Goal: Find contact information: Find contact information

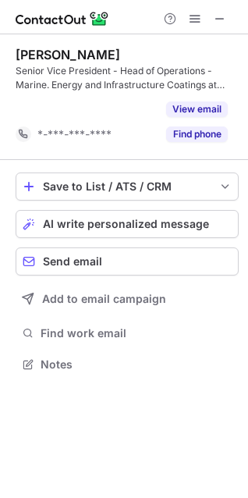
scroll to position [329, 248]
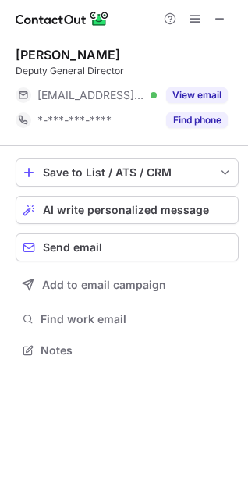
scroll to position [340, 248]
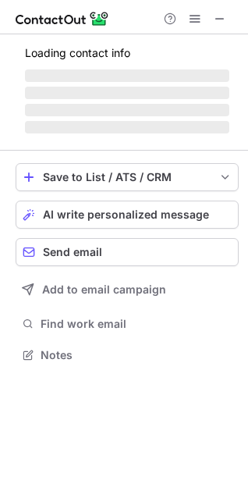
scroll to position [340, 248]
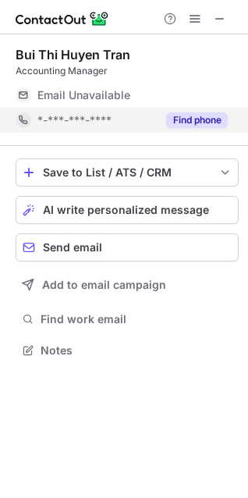
click at [204, 121] on button "Find phone" at bounding box center [197, 120] width 62 height 16
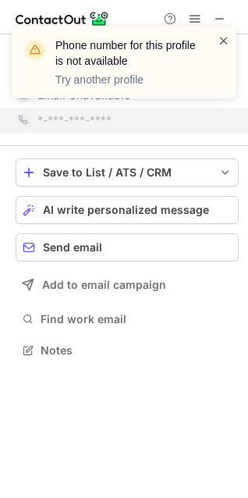
click at [223, 41] on span at bounding box center [224, 41] width 12 height 16
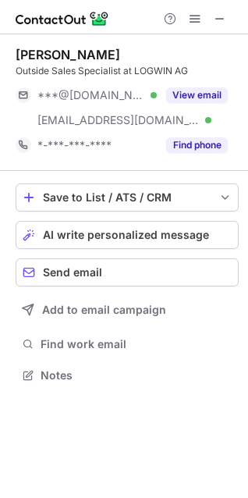
scroll to position [365, 248]
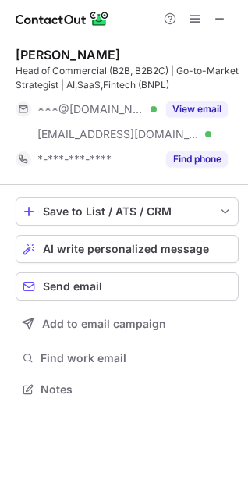
scroll to position [379, 248]
click at [223, 22] on span at bounding box center [220, 18] width 12 height 12
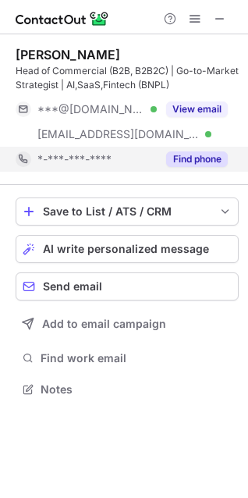
click at [185, 160] on button "Find phone" at bounding box center [197, 160] width 62 height 16
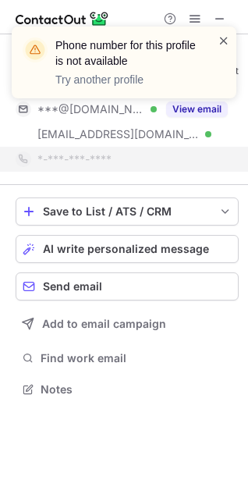
click at [220, 41] on span at bounding box center [224, 41] width 12 height 16
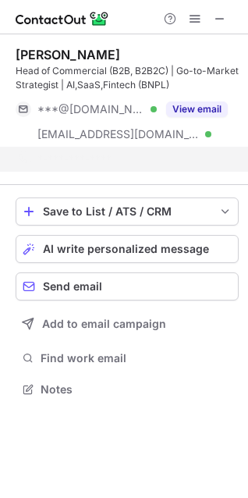
scroll to position [354, 248]
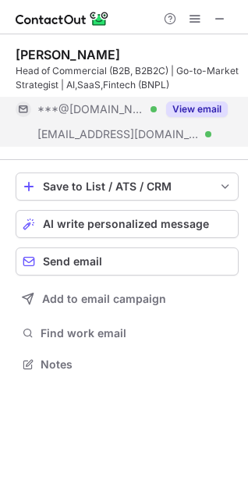
click at [211, 105] on button "View email" at bounding box center [197, 110] width 62 height 16
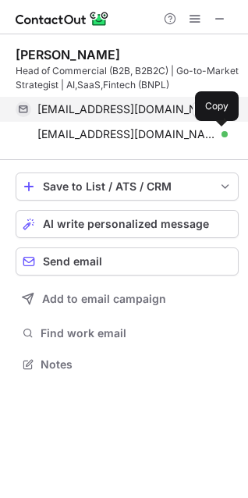
drag, startPoint x: 220, startPoint y: 134, endPoint x: 223, endPoint y: 103, distance: 31.5
click at [221, 132] on span at bounding box center [220, 134] width 12 height 12
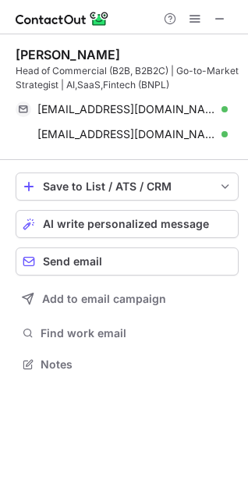
drag, startPoint x: 220, startPoint y: 16, endPoint x: 59, endPoint y: 52, distance: 164.1
click at [219, 18] on span at bounding box center [220, 18] width 12 height 12
